Goal: Information Seeking & Learning: Learn about a topic

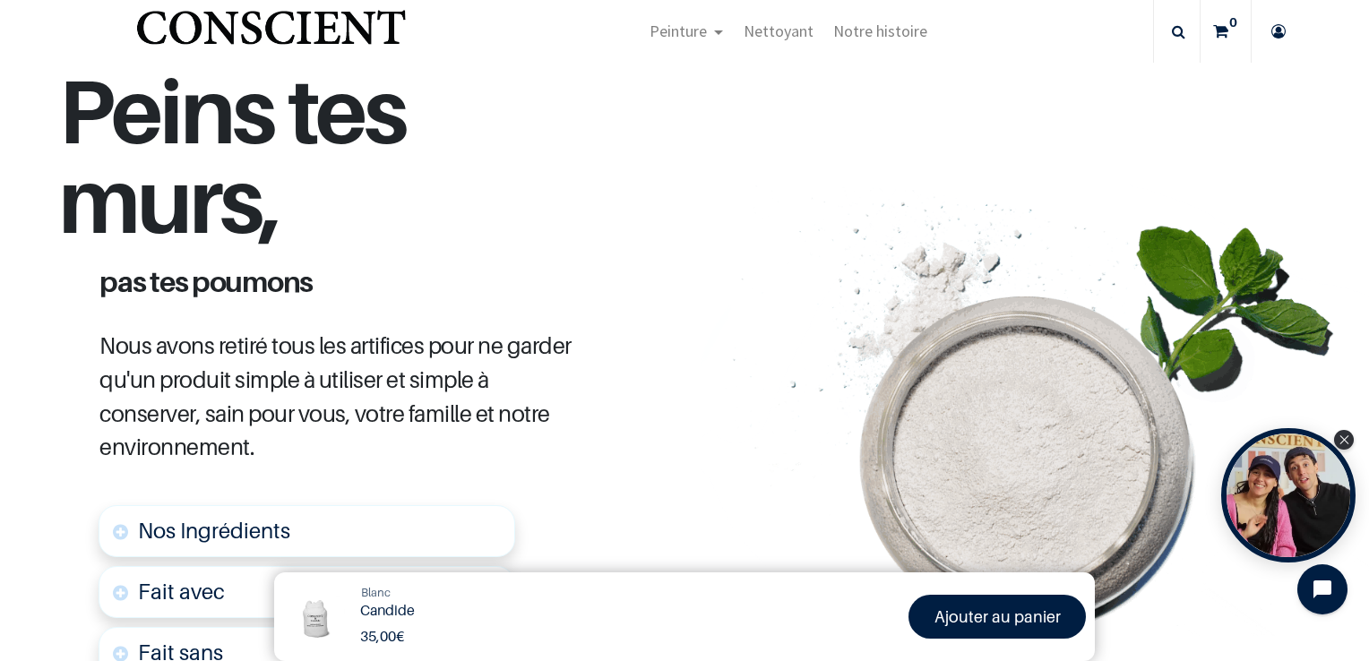
scroll to position [717, 0]
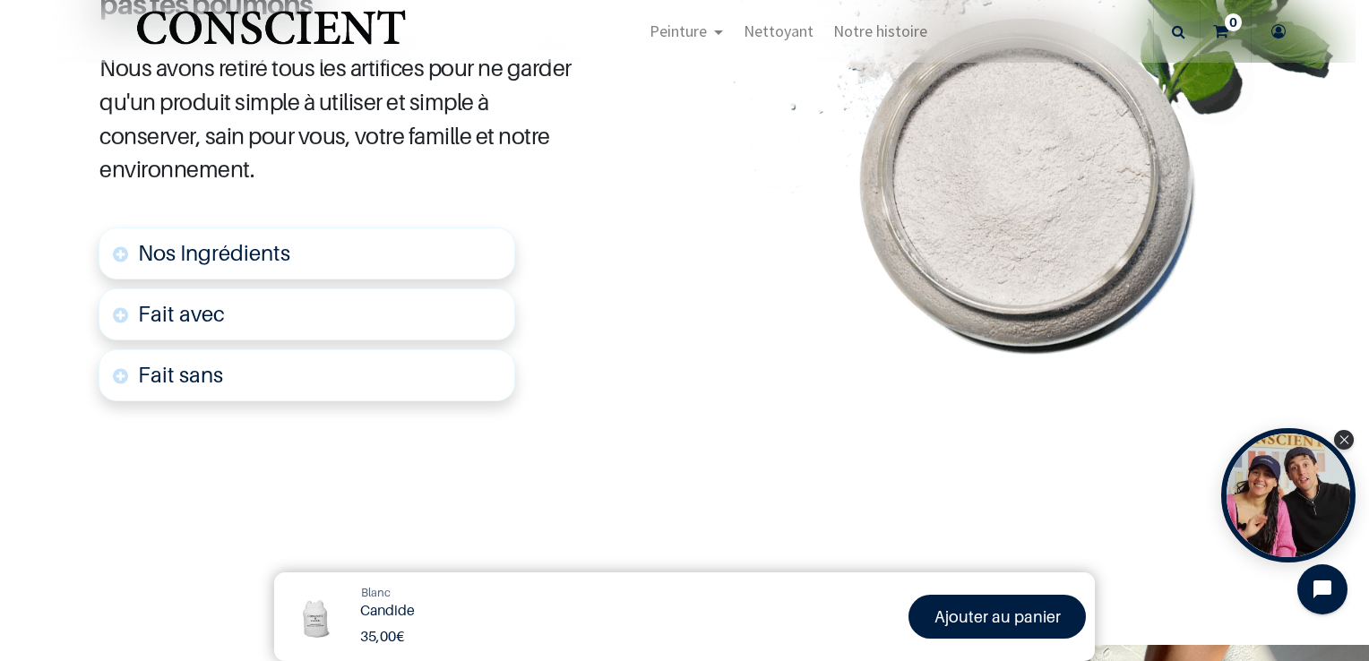
click at [409, 245] on link "Nos Ingrédients" at bounding box center [307, 254] width 417 height 52
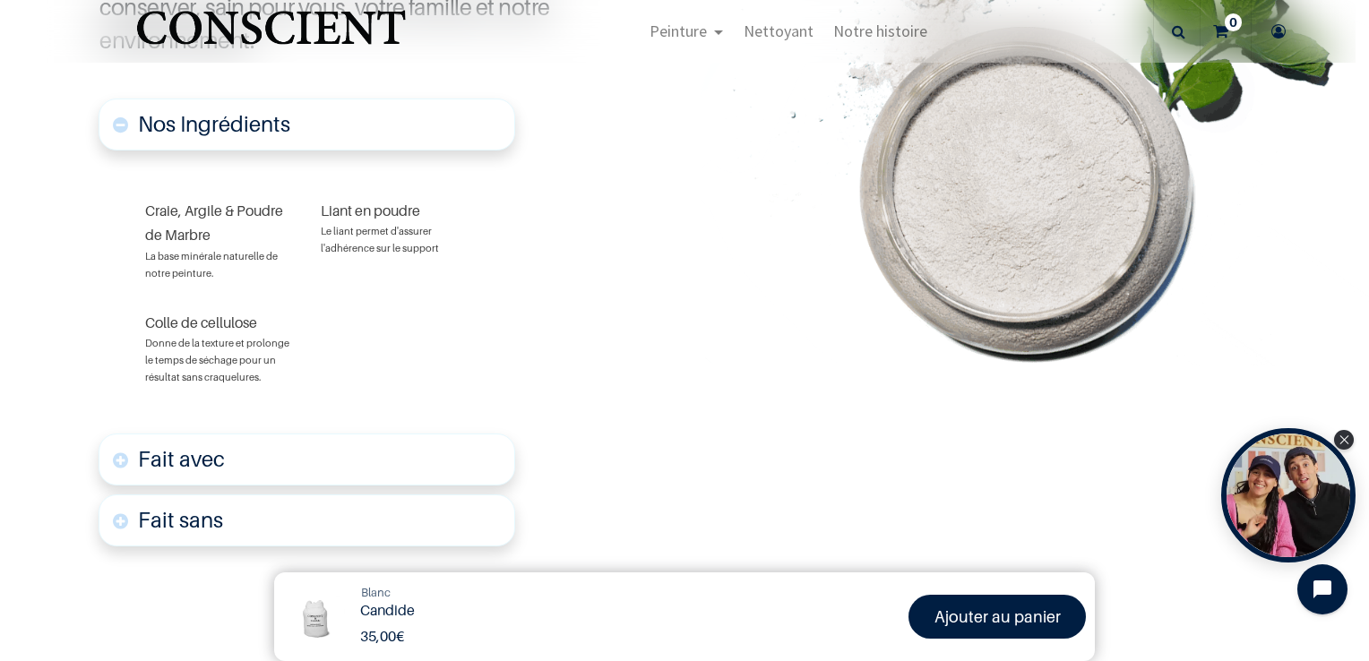
scroll to position [1122, 0]
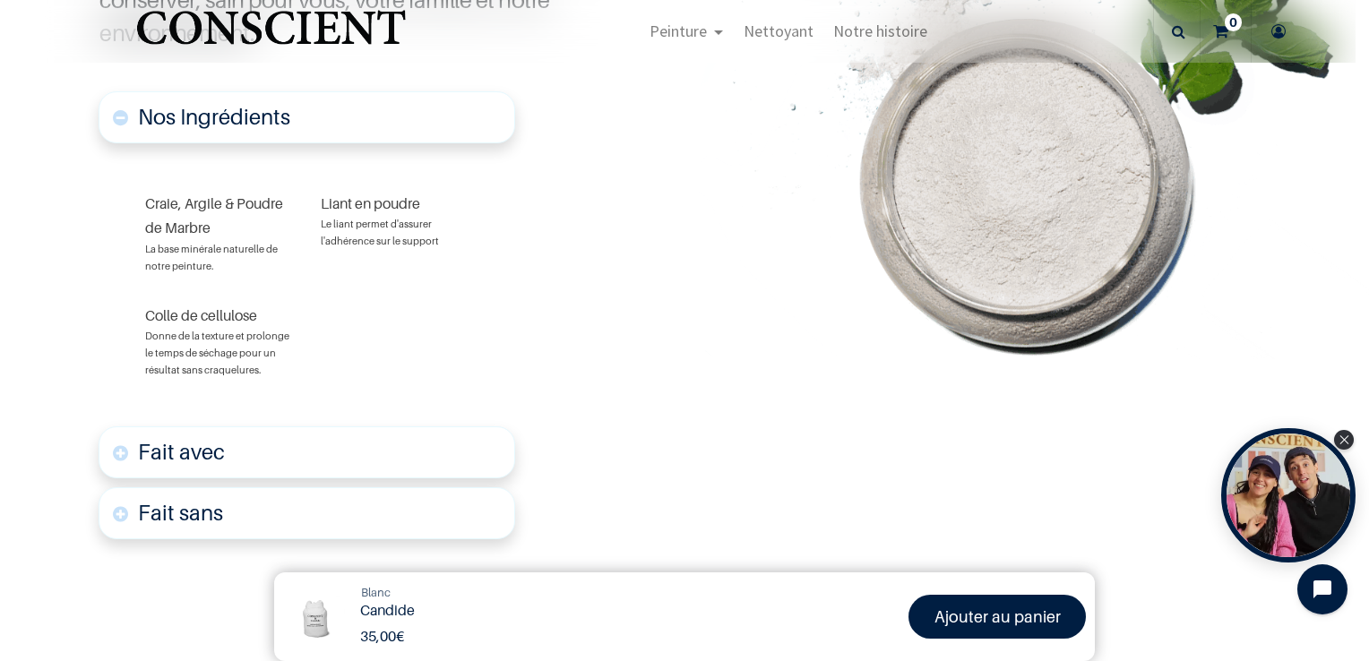
click at [330, 429] on link "Fait avec" at bounding box center [307, 452] width 417 height 52
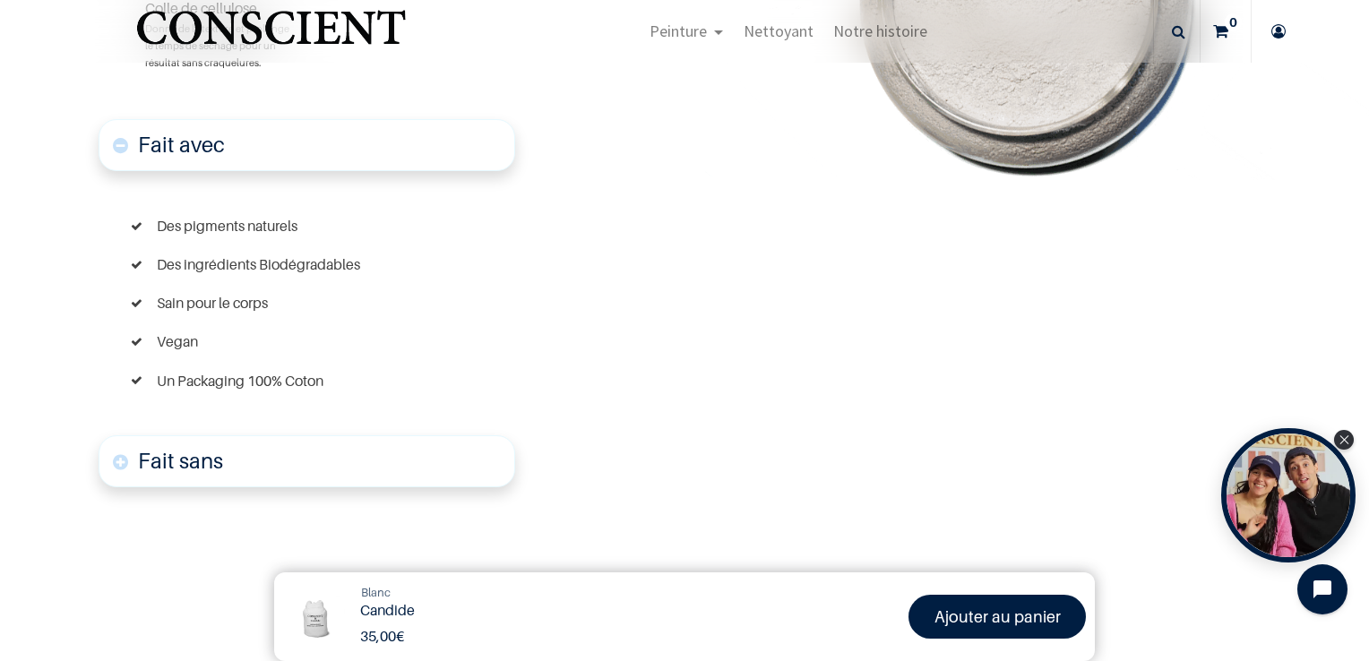
click at [330, 449] on link "Fait sans" at bounding box center [307, 461] width 417 height 52
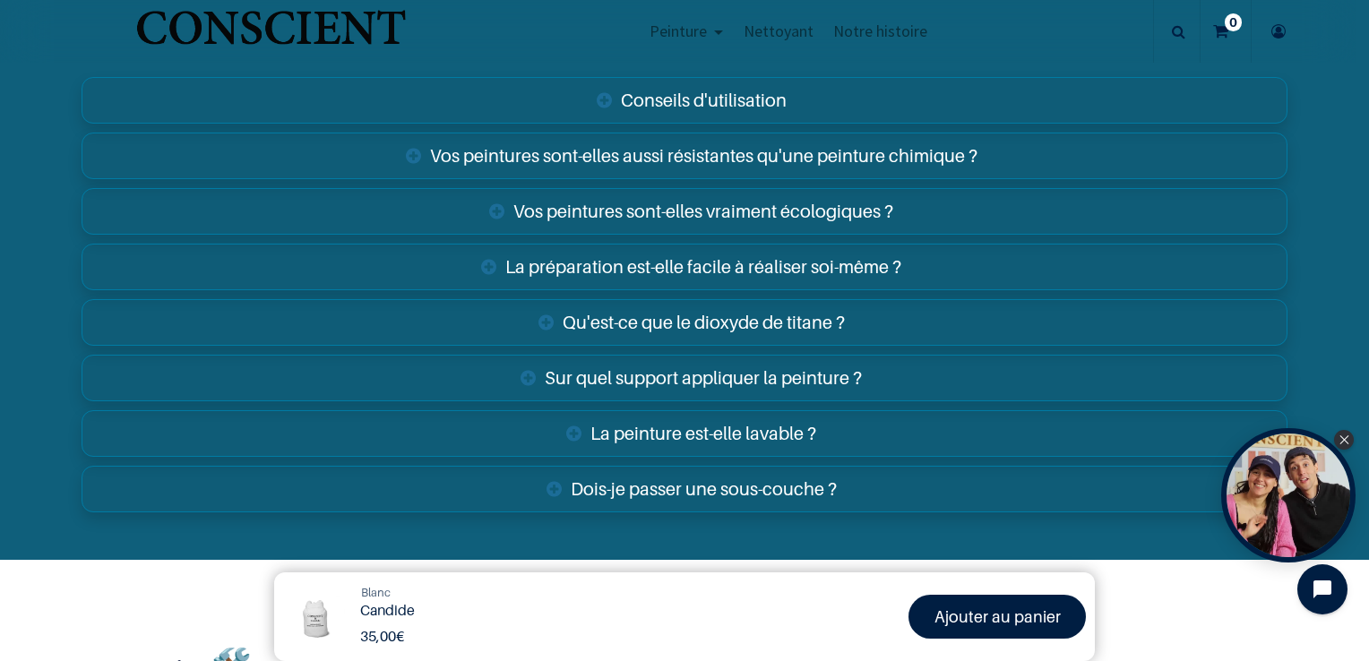
scroll to position [3814, 0]
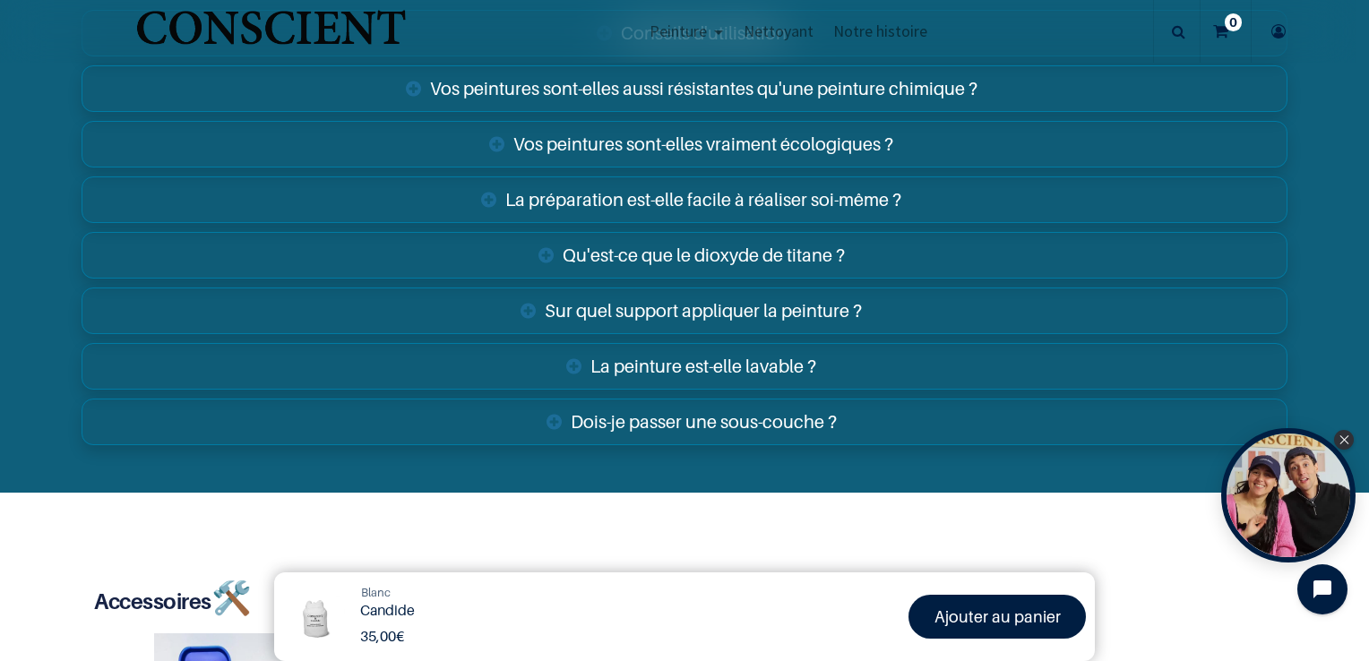
click at [509, 93] on link "Vos peintures sont-elles aussi résistantes qu'une peinture chimique ?" at bounding box center [684, 88] width 1205 height 47
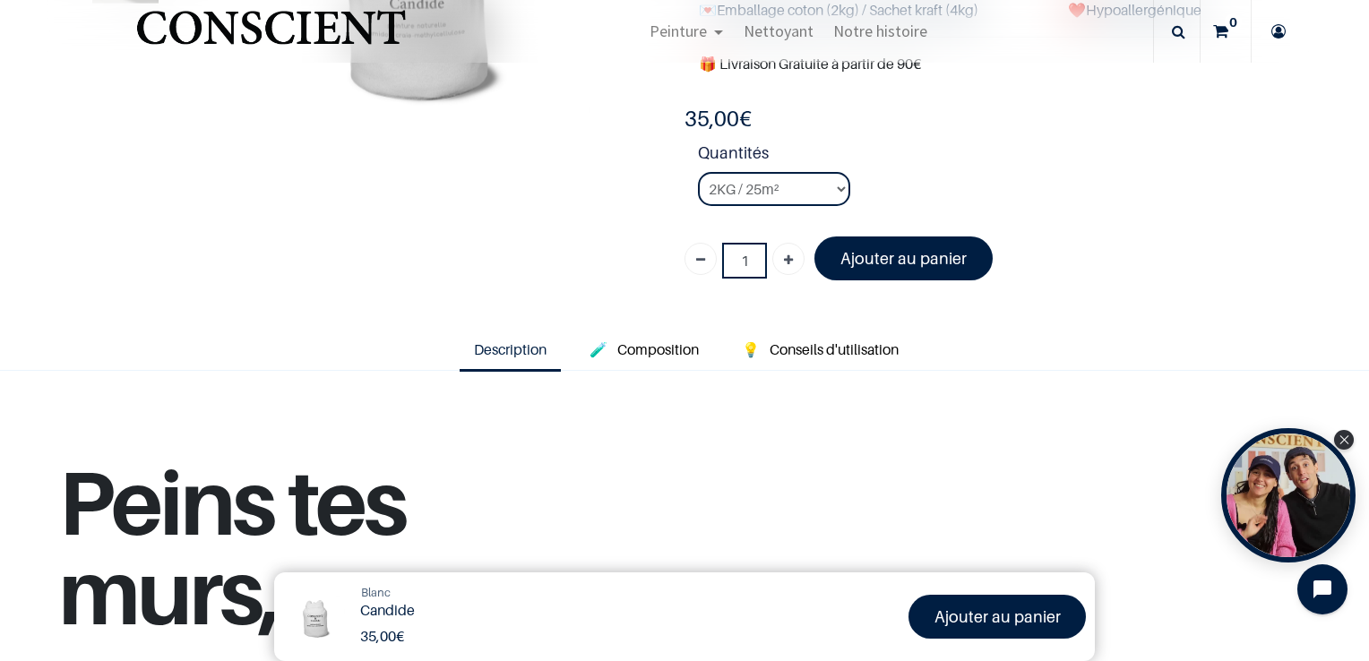
scroll to position [282, 0]
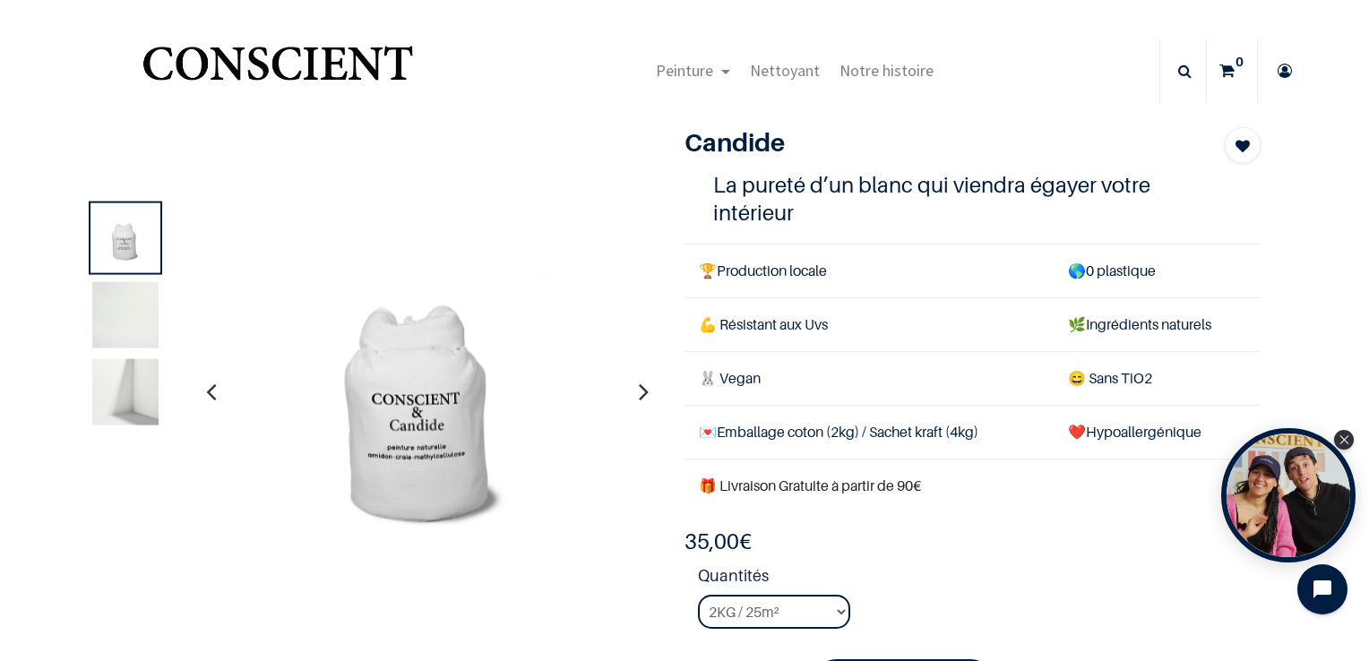
click at [213, 388] on icon "button" at bounding box center [211, 391] width 10 height 48
